Goal: Task Accomplishment & Management: Use online tool/utility

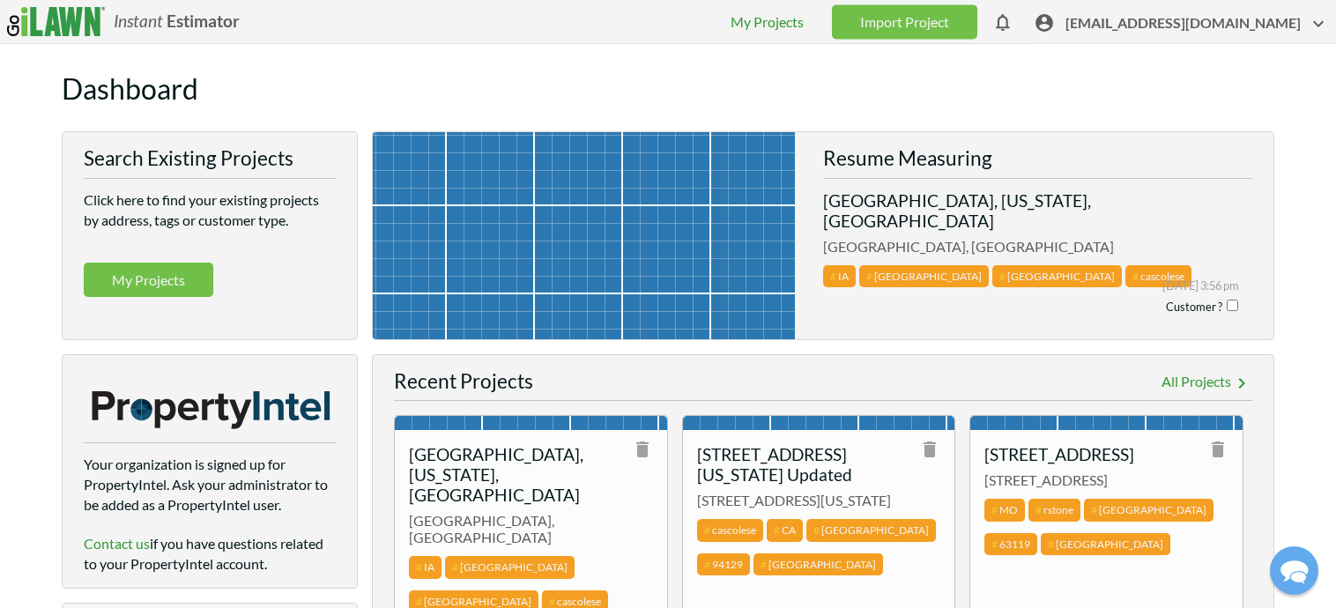
click at [1149, 26] on span "[EMAIL_ADDRESS][DOMAIN_NAME]" at bounding box center [1198, 26] width 264 height 27
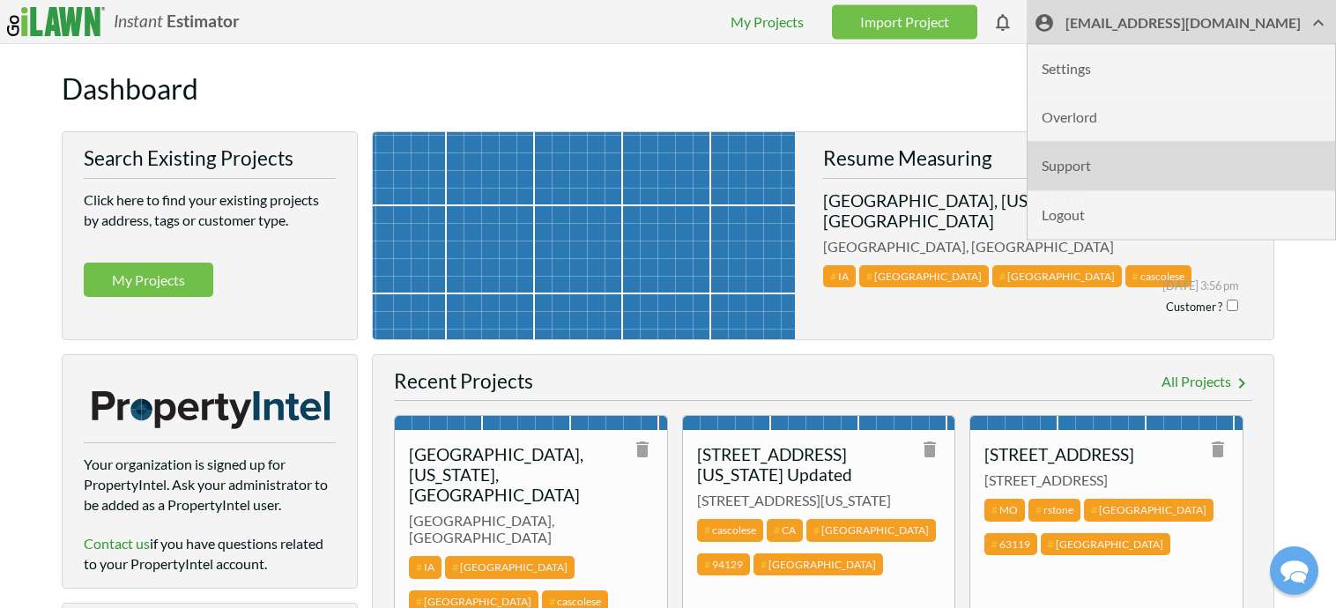
click at [1128, 167] on li "Support" at bounding box center [1182, 166] width 308 height 48
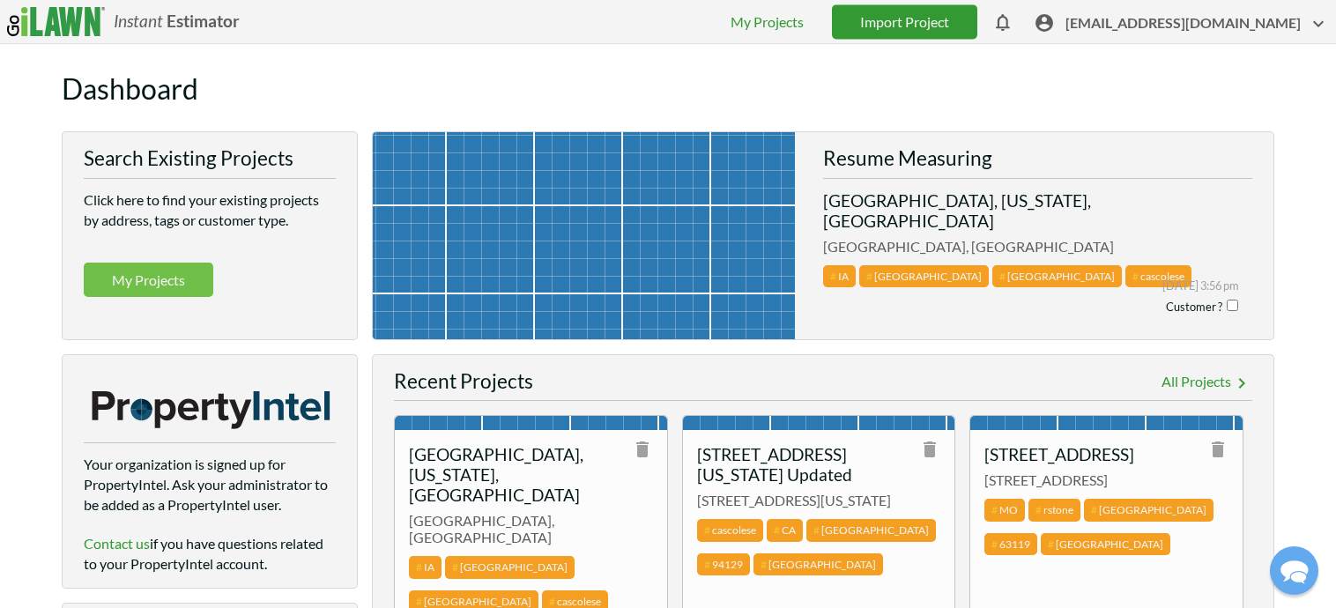
click at [947, 20] on link "Import Project" at bounding box center [904, 21] width 145 height 34
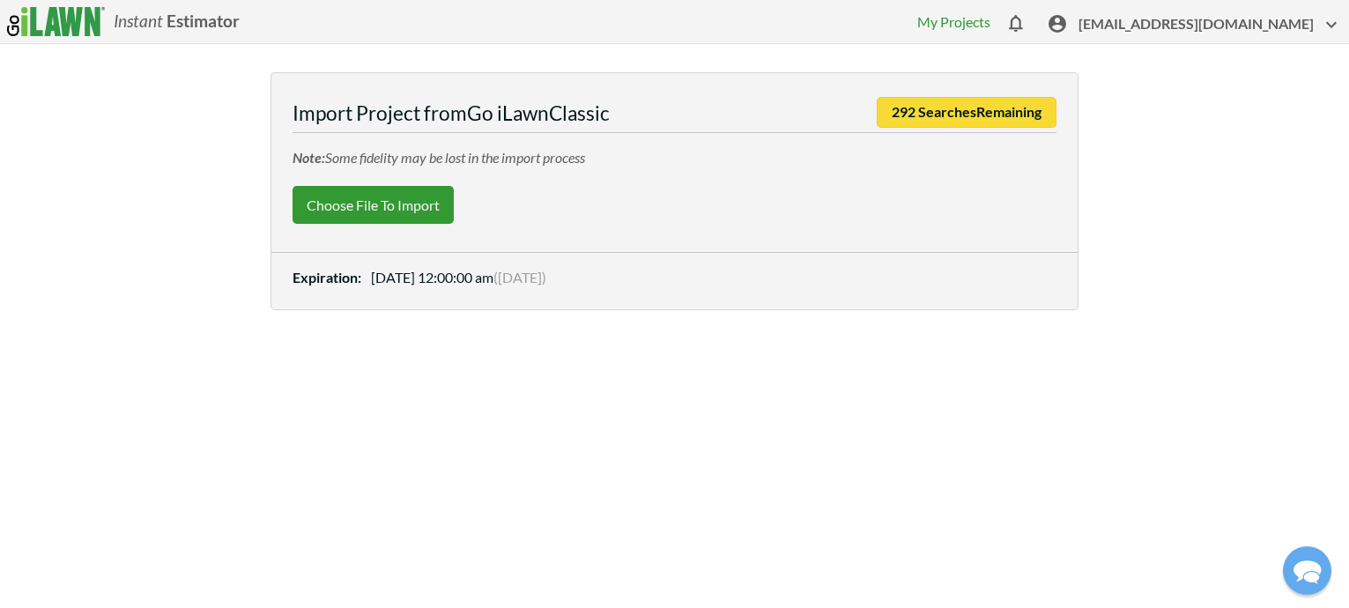
click at [359, 192] on label "Choose File to Import" at bounding box center [373, 205] width 161 height 38
click at [0, 0] on input "Choose File to Import" at bounding box center [0, 0] width 0 height 0
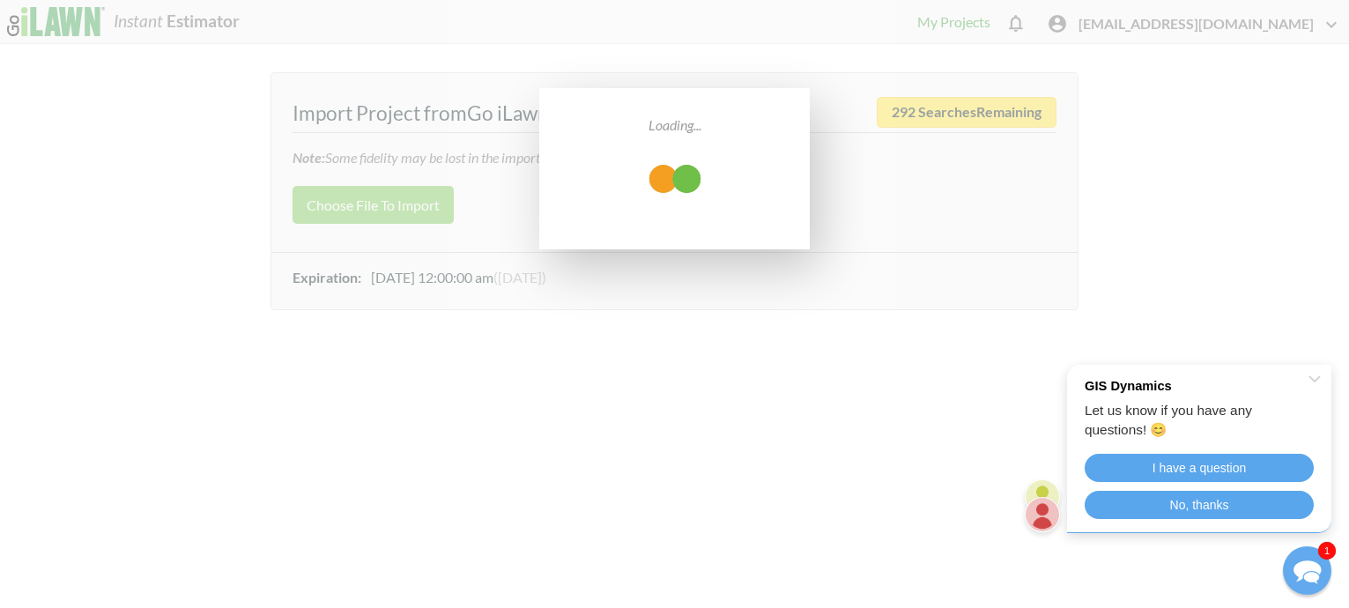
click at [1318, 378] on icon "Close Shoutbox" at bounding box center [1315, 378] width 11 height 5
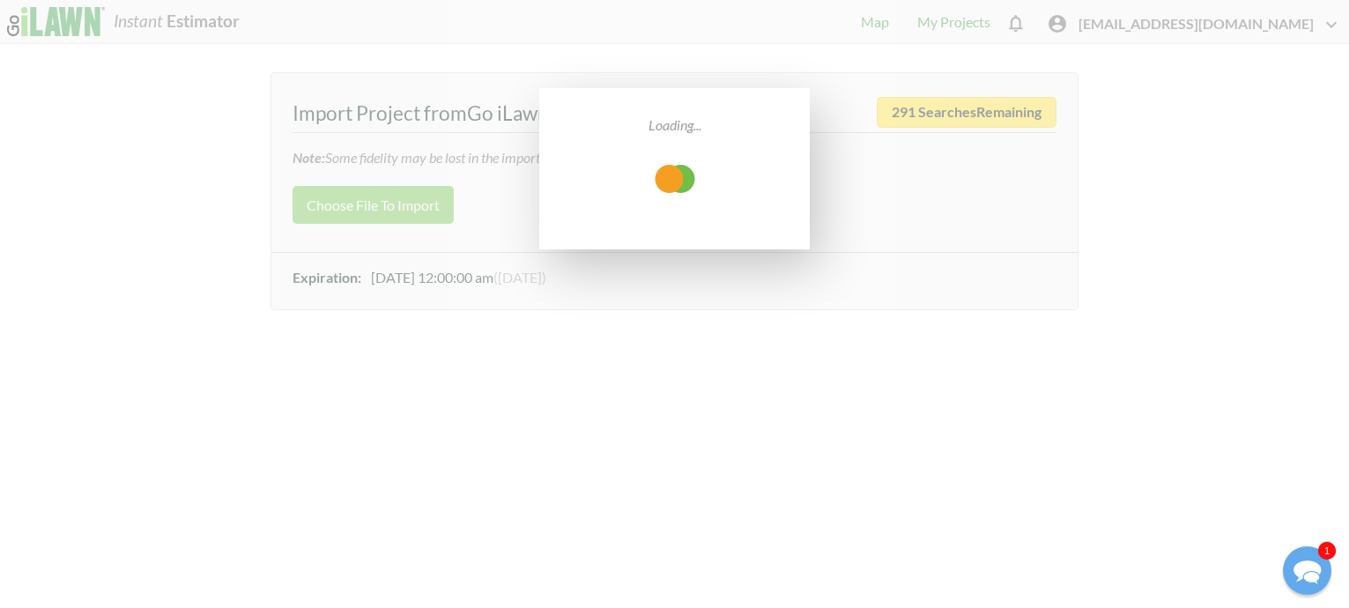
select select "low"
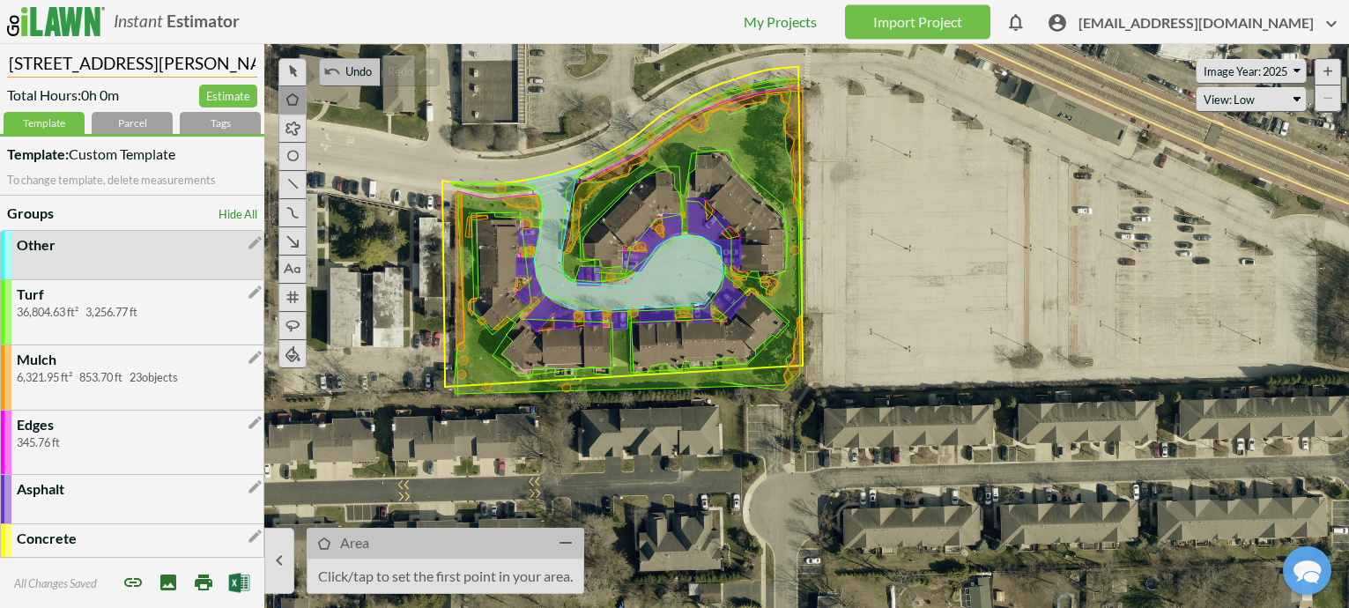
drag, startPoint x: 140, startPoint y: 63, endPoint x: -54, endPoint y: 42, distance: 195.0
click at [0, 42] on html "Instant Estimator  [EMAIL_ADDRESS][DOMAIN_NAME] My Projects Import Project The…" at bounding box center [674, 304] width 1349 height 608
paste input "Station Walk Condos-[GEOGRAPHIC_DATA][PERSON_NAME]"
type input "Station Walk Condos-[GEOGRAPHIC_DATA][PERSON_NAME]"
click at [217, 115] on div "Tags" at bounding box center [220, 123] width 81 height 22
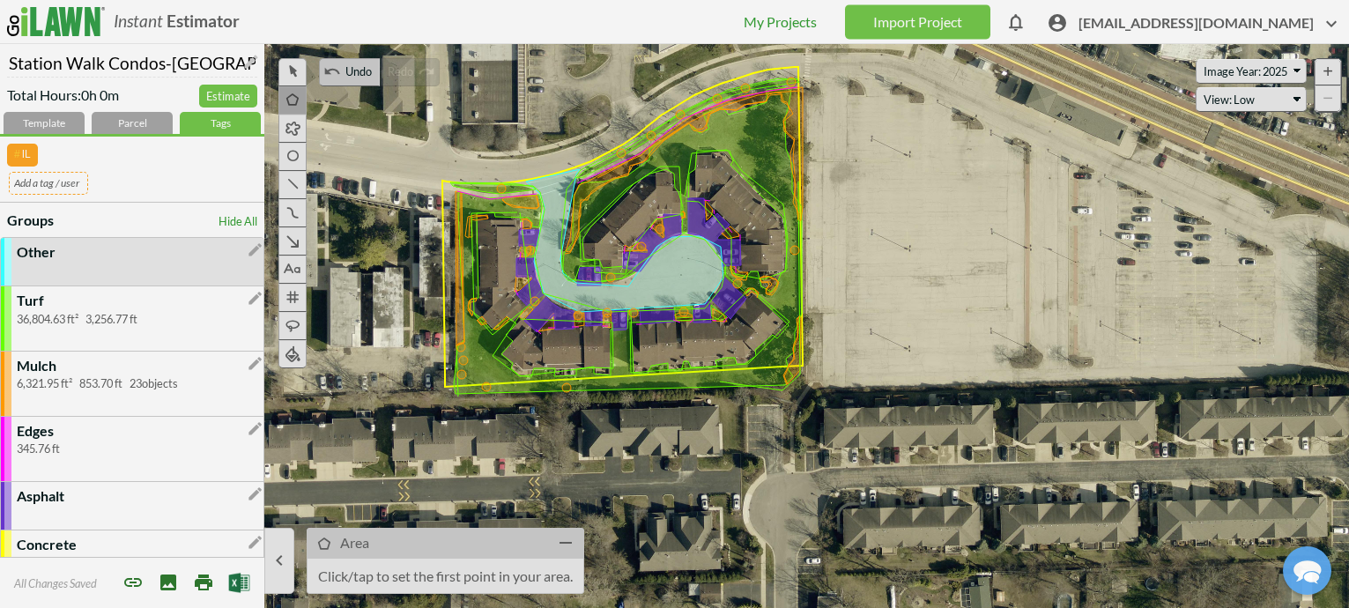
click at [57, 186] on input "text" at bounding box center [48, 183] width 79 height 22
type input "stationwalk"
click at [1215, 26] on span "[EMAIL_ADDRESS][DOMAIN_NAME]" at bounding box center [1211, 26] width 264 height 27
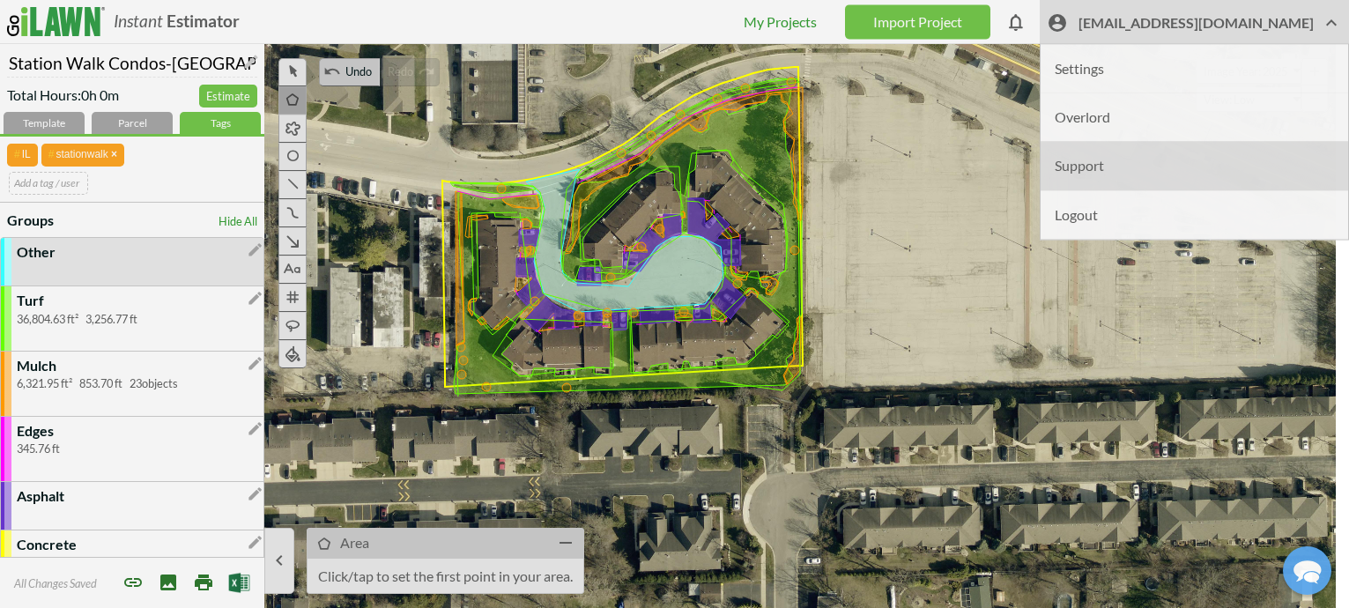
click at [1133, 166] on li "Support" at bounding box center [1195, 166] width 308 height 48
